Goal: Obtain resource: Download file/media

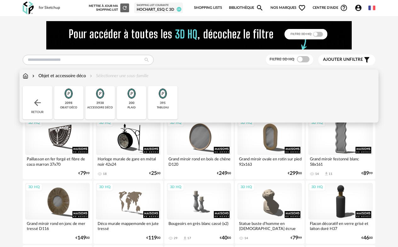
click at [94, 115] on div "3938 accessoire déco" at bounding box center [100, 102] width 30 height 33
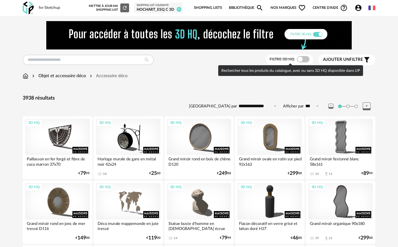
click at [301, 60] on span at bounding box center [303, 59] width 13 height 6
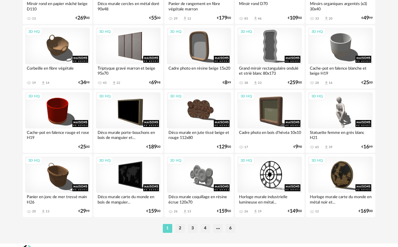
scroll to position [1195, 0]
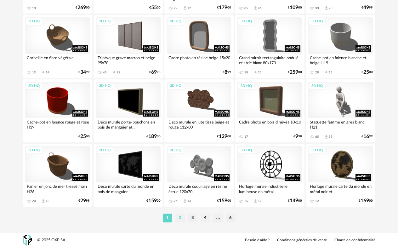
click at [181, 218] on li "2" at bounding box center [179, 218] width 9 height 9
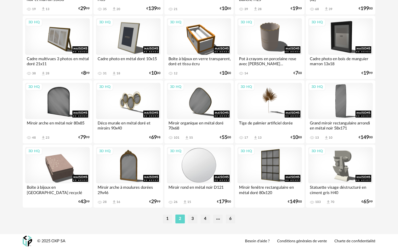
scroll to position [1195, 0]
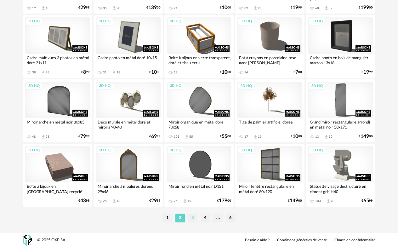
click at [193, 215] on li "3" at bounding box center [192, 218] width 9 height 9
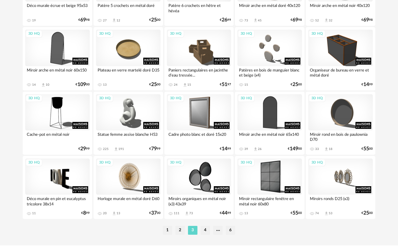
scroll to position [1195, 0]
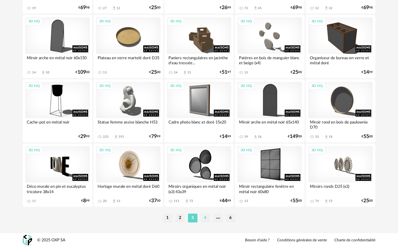
click at [207, 219] on li "4" at bounding box center [205, 218] width 9 height 9
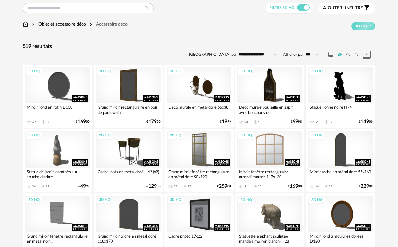
scroll to position [63, 0]
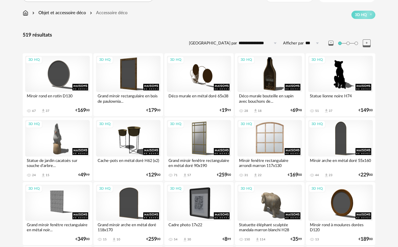
click at [272, 137] on div "3D HQ" at bounding box center [270, 138] width 65 height 36
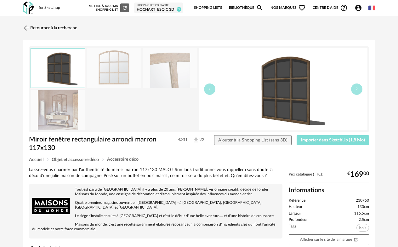
click at [336, 143] on button "Importer dans SketchUp (1,8 Mo)" at bounding box center [333, 140] width 72 height 10
click at [25, 28] on img at bounding box center [25, 27] width 9 height 9
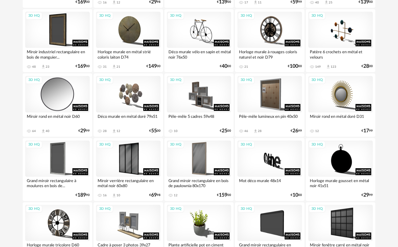
scroll to position [1195, 0]
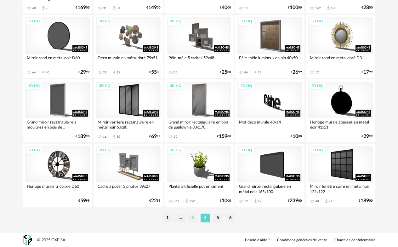
click at [195, 219] on li "3" at bounding box center [192, 218] width 9 height 9
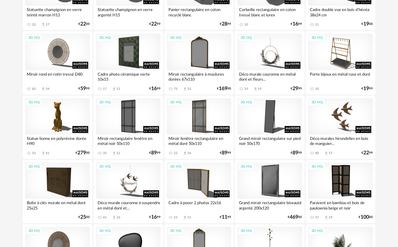
scroll to position [473, 0]
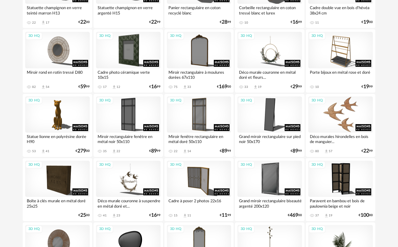
click at [341, 124] on div "3D HQ" at bounding box center [340, 114] width 65 height 36
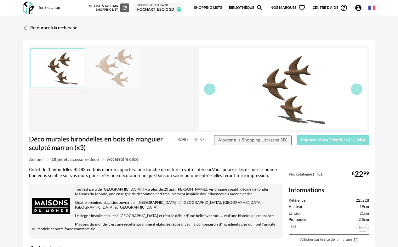
click at [338, 140] on span "Importer dans SketchUp (3,1 Mo)" at bounding box center [333, 140] width 64 height 4
click at [25, 29] on img at bounding box center [25, 27] width 9 height 9
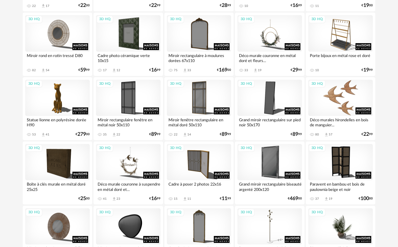
scroll to position [473, 0]
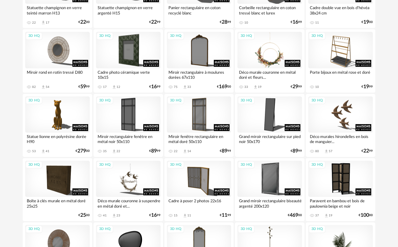
click at [282, 52] on div "3D HQ" at bounding box center [270, 50] width 65 height 36
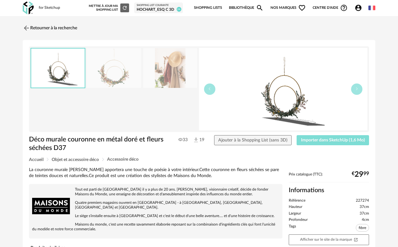
click at [339, 141] on span "Importer dans SketchUp (1,6 Mo)" at bounding box center [333, 140] width 64 height 4
click at [32, 29] on link "Retourner à la recherche" at bounding box center [48, 28] width 55 height 14
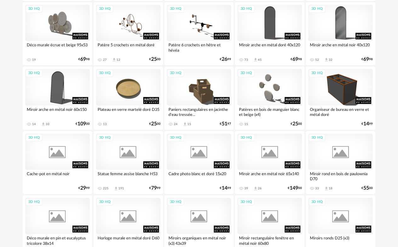
scroll to position [1195, 0]
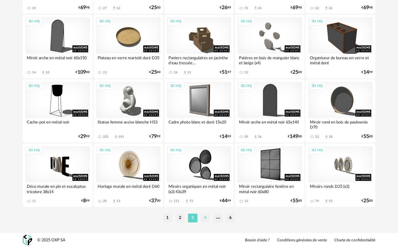
click at [208, 220] on li "4" at bounding box center [205, 218] width 9 height 9
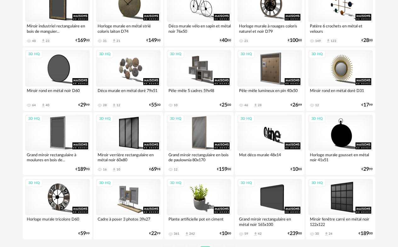
scroll to position [1195, 0]
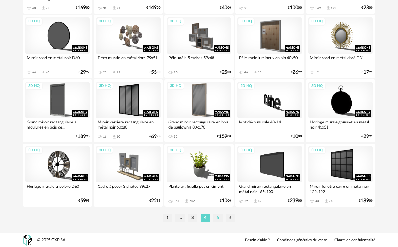
click at [221, 214] on li "5" at bounding box center [217, 218] width 9 height 9
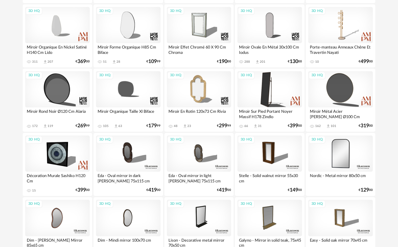
scroll to position [662, 0]
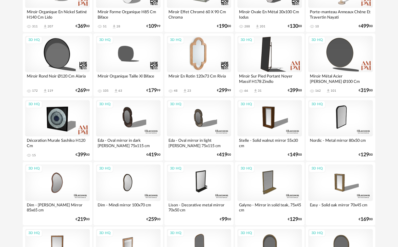
click at [196, 47] on div "3D HQ" at bounding box center [199, 54] width 65 height 36
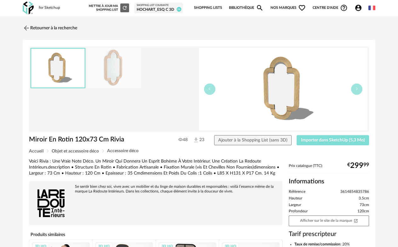
click at [336, 140] on span "Importer dans SketchUp (5,3 Mo)" at bounding box center [333, 140] width 64 height 4
click at [48, 27] on link "Retourner à la recherche" at bounding box center [48, 28] width 55 height 14
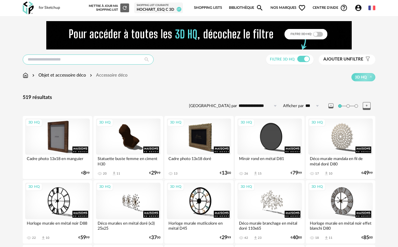
click at [56, 58] on input "text" at bounding box center [88, 60] width 131 height 10
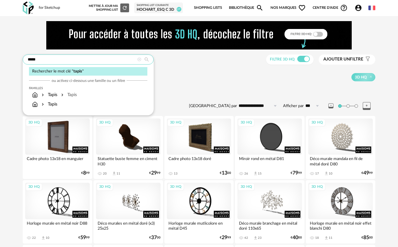
type input "*****"
type input "**********"
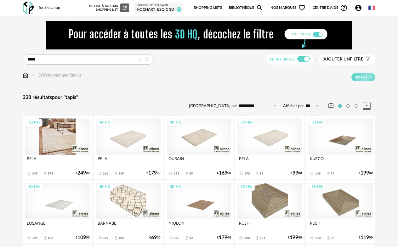
click at [56, 139] on div "3D HQ" at bounding box center [57, 136] width 65 height 36
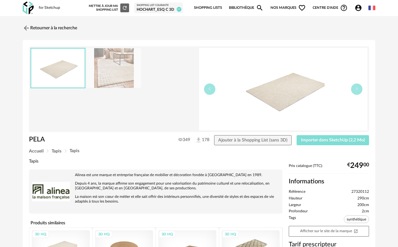
click at [329, 140] on span "Importer dans SketchUp (2,2 Mo)" at bounding box center [333, 140] width 64 height 4
click at [30, 27] on img at bounding box center [25, 27] width 9 height 9
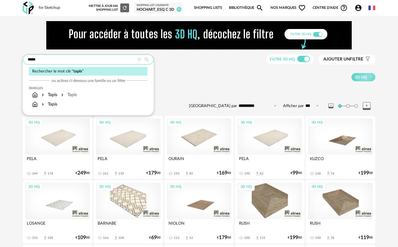
drag, startPoint x: 43, startPoint y: 60, endPoint x: 17, endPoint y: 56, distance: 26.2
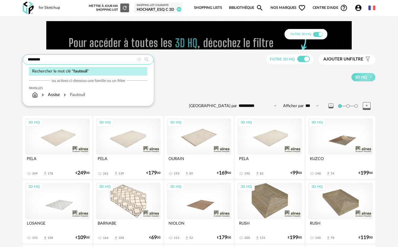
type input "********"
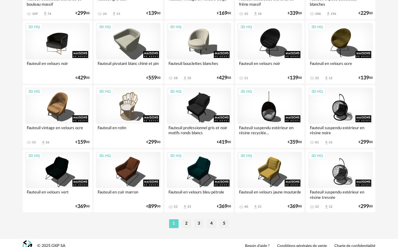
scroll to position [1195, 0]
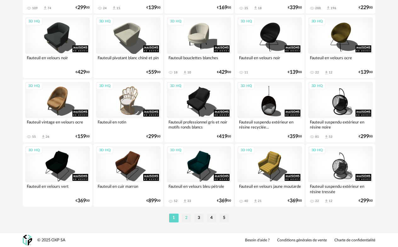
click at [185, 219] on li "2" at bounding box center [186, 218] width 9 height 9
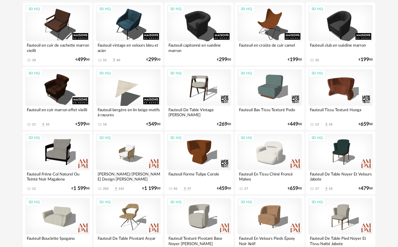
scroll to position [126, 0]
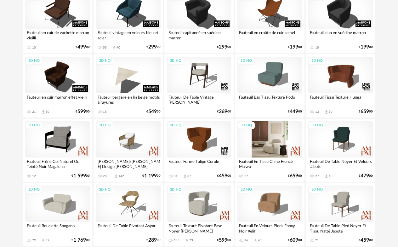
click at [270, 146] on div "3D HQ" at bounding box center [270, 139] width 65 height 36
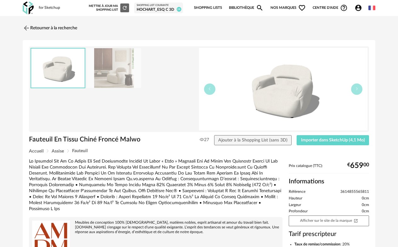
click at [129, 77] on img at bounding box center [114, 68] width 54 height 40
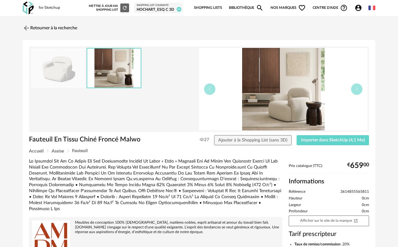
click at [59, 71] on img at bounding box center [58, 68] width 54 height 40
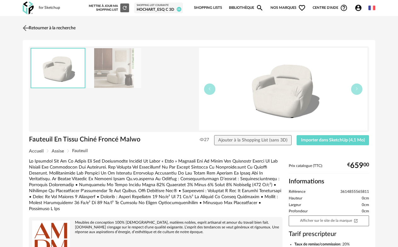
click at [35, 29] on link "Retourner à la recherche" at bounding box center [48, 28] width 55 height 14
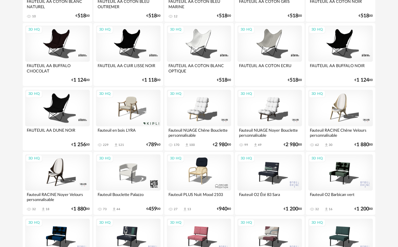
scroll to position [1195, 0]
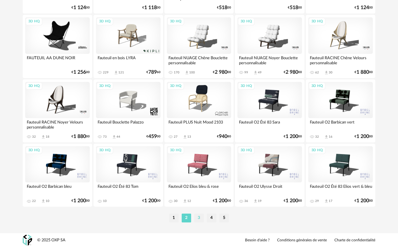
click at [201, 217] on li "3" at bounding box center [198, 218] width 9 height 9
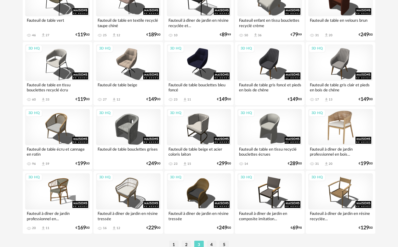
scroll to position [1195, 0]
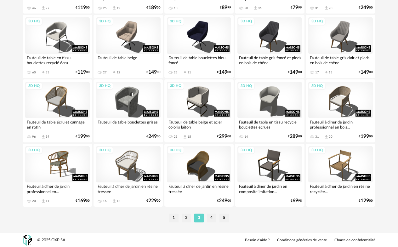
click at [212, 217] on li "4" at bounding box center [211, 218] width 9 height 9
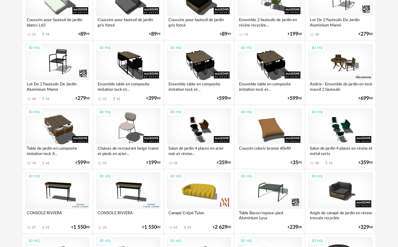
scroll to position [1195, 0]
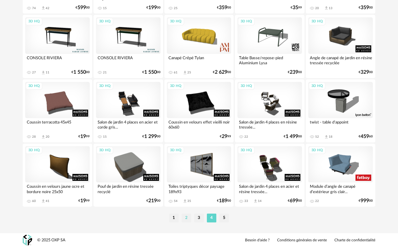
click at [185, 219] on li "2" at bounding box center [186, 218] width 9 height 9
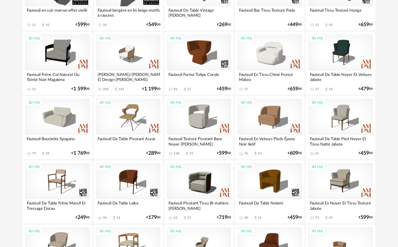
scroll to position [221, 0]
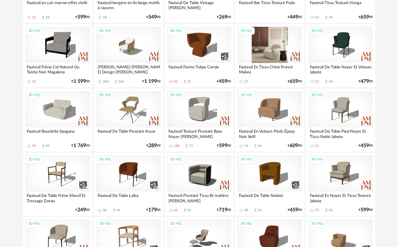
click at [279, 35] on div "3D HQ" at bounding box center [270, 45] width 65 height 36
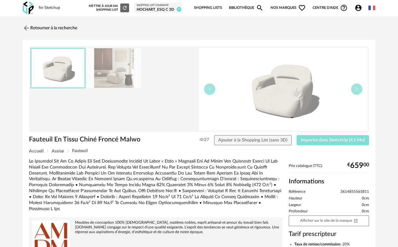
click at [338, 143] on button "Importer dans SketchUp (4,1 Mo)" at bounding box center [333, 140] width 72 height 10
click at [27, 28] on img at bounding box center [25, 27] width 9 height 9
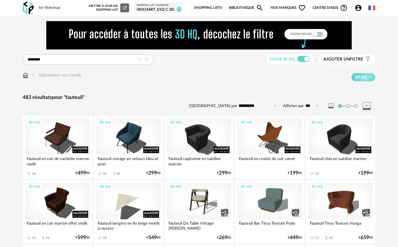
click at [25, 76] on img at bounding box center [26, 75] width 6 height 6
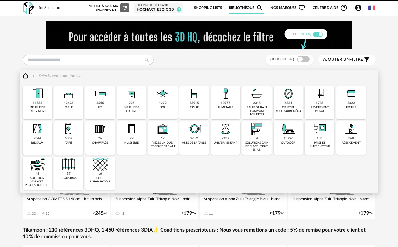
click at [276, 104] on div "6631 objet et accessoire déco" at bounding box center [289, 102] width 30 height 33
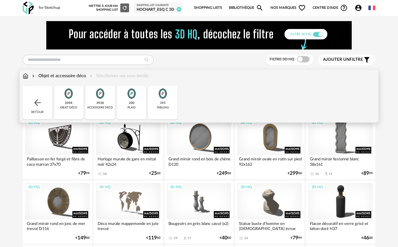
click at [159, 99] on img at bounding box center [162, 93] width 15 height 15
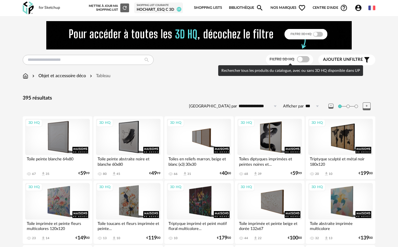
click at [307, 59] on span at bounding box center [303, 59] width 13 height 6
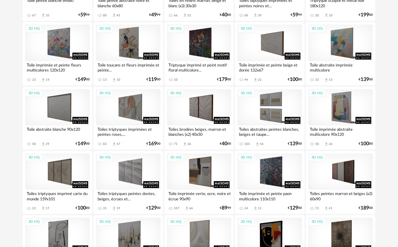
scroll to position [158, 0]
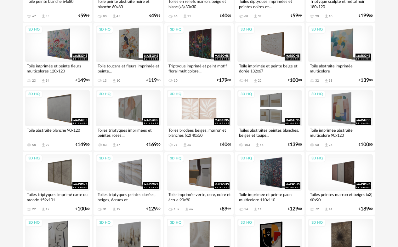
click at [214, 105] on div "3D HQ" at bounding box center [199, 108] width 65 height 36
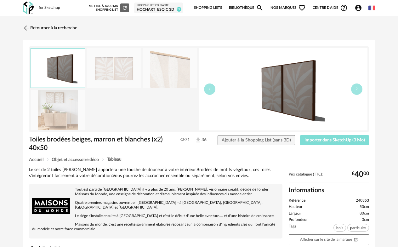
click at [335, 137] on button "Importer dans SketchUp (3 Mo)" at bounding box center [334, 140] width 69 height 10
click at [56, 28] on link "Retourner à la recherche" at bounding box center [48, 28] width 55 height 14
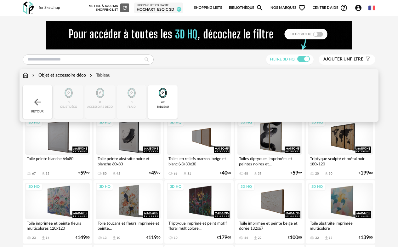
click at [27, 74] on img at bounding box center [26, 75] width 6 height 6
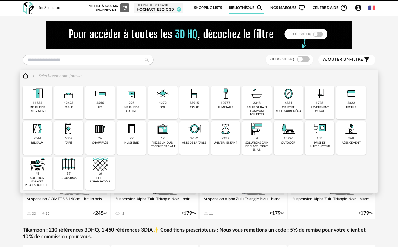
click at [288, 102] on div "6631" at bounding box center [289, 103] width 8 height 4
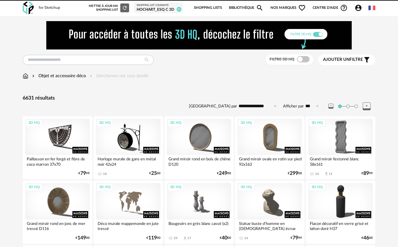
click at [302, 61] on span at bounding box center [303, 59] width 13 height 6
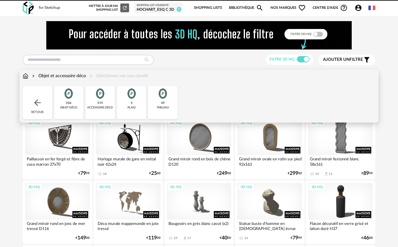
click at [56, 76] on div "Objet et accessoire déco" at bounding box center [58, 76] width 55 height 6
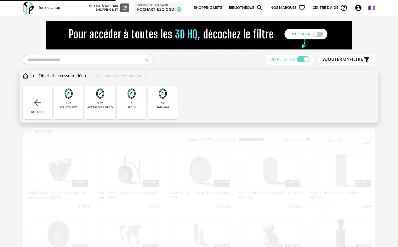
click at [72, 103] on div "Close icon Retour 106 objet déco 519 accessoire déco 5 plaid 49 tableau" at bounding box center [199, 102] width 353 height 33
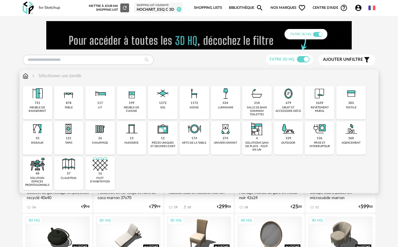
click at [293, 102] on div "679 objet et accessoire déco" at bounding box center [289, 102] width 30 height 33
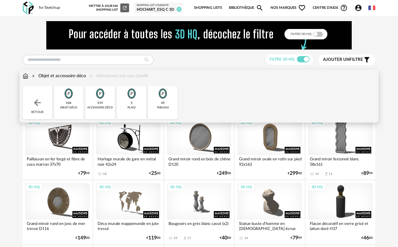
click at [68, 114] on div "106 objet déco" at bounding box center [69, 102] width 30 height 33
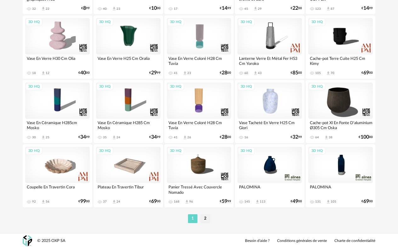
scroll to position [1195, 0]
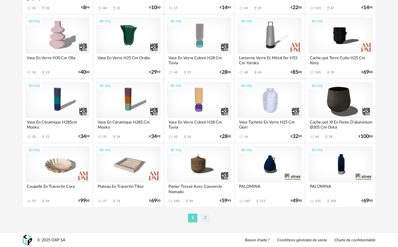
click at [208, 218] on li "2" at bounding box center [205, 218] width 9 height 9
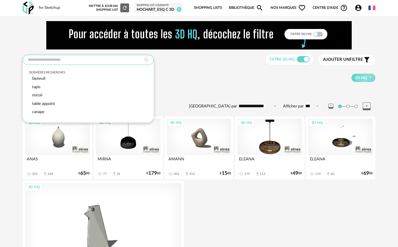
click at [35, 59] on input "text" at bounding box center [88, 60] width 131 height 10
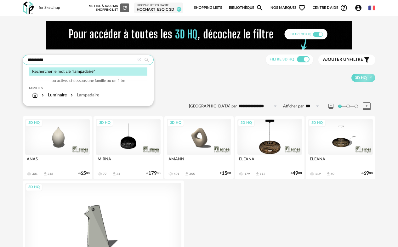
type input "**********"
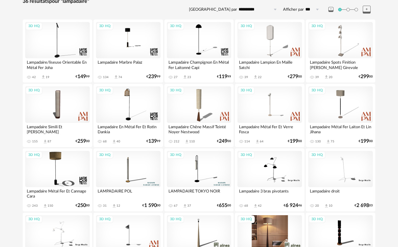
scroll to position [82, 0]
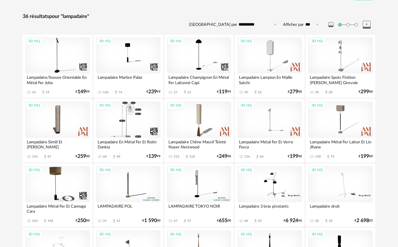
click at [139, 119] on div "3D HQ" at bounding box center [128, 119] width 65 height 36
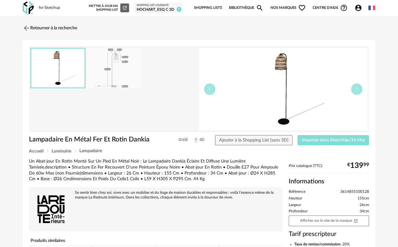
click at [334, 138] on span "Importer dans SketchUp (16 Mo)" at bounding box center [333, 140] width 63 height 4
